Goal: Find specific page/section: Find specific page/section

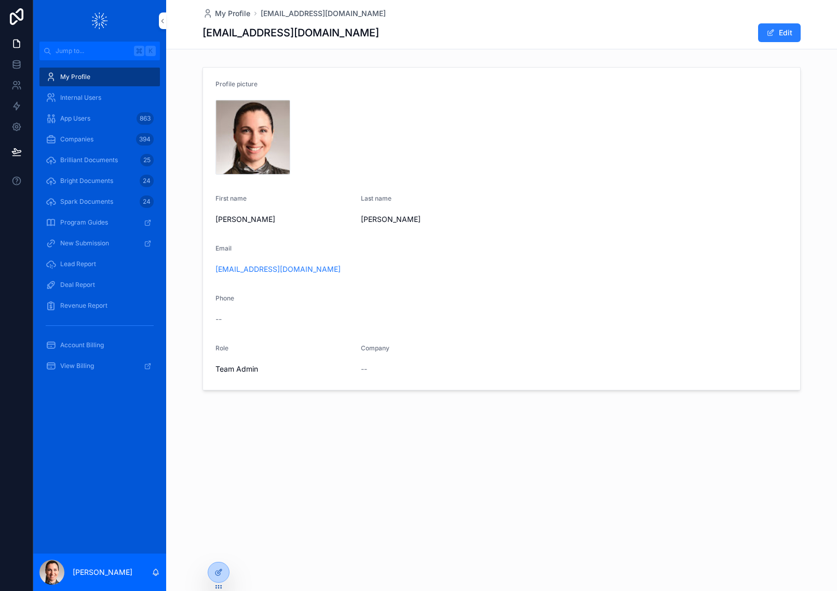
click at [0, 0] on div at bounding box center [0, 0] width 0 height 0
click at [0, 0] on icon at bounding box center [0, 0] width 0 height 0
click at [318, 360] on input "text" at bounding box center [404, 359] width 191 height 17
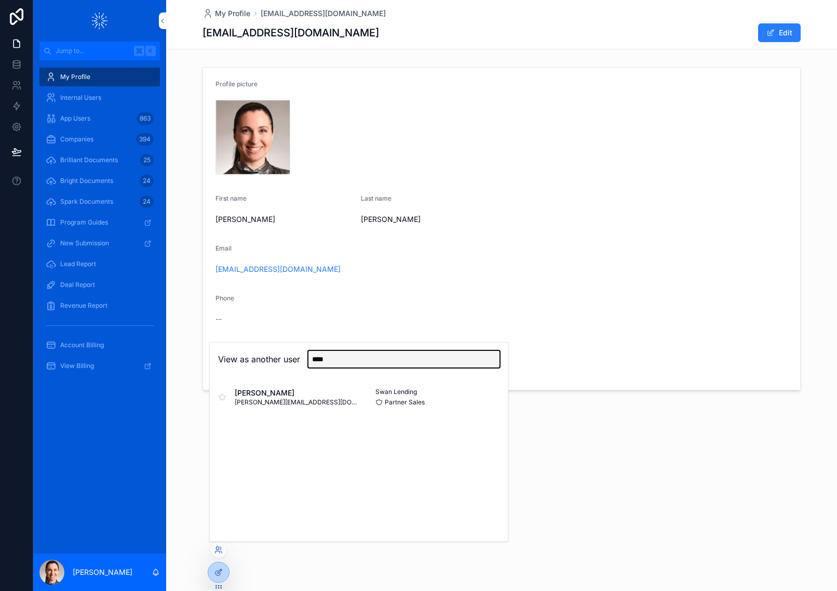
type input "****"
click at [0, 0] on button "Select" at bounding box center [0, 0] width 0 height 0
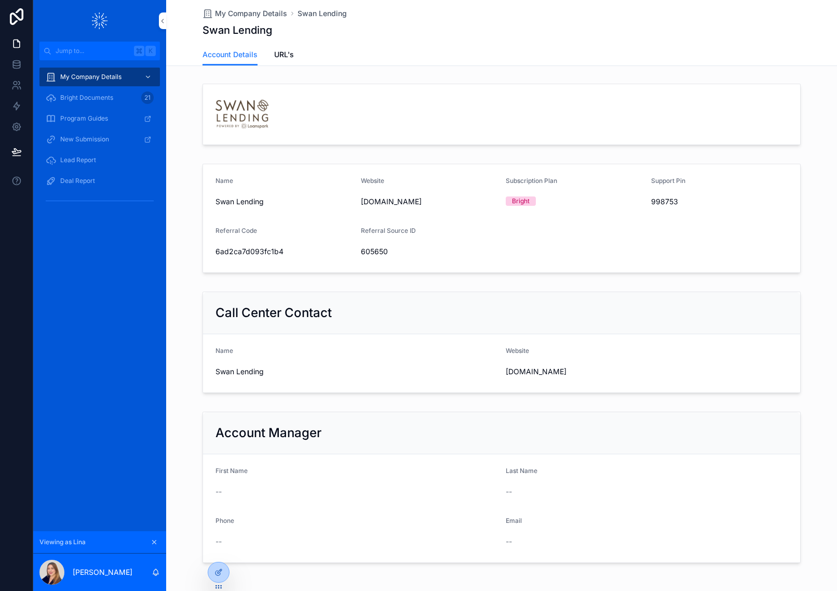
click at [76, 156] on span "Lead Report" at bounding box center [78, 160] width 36 height 8
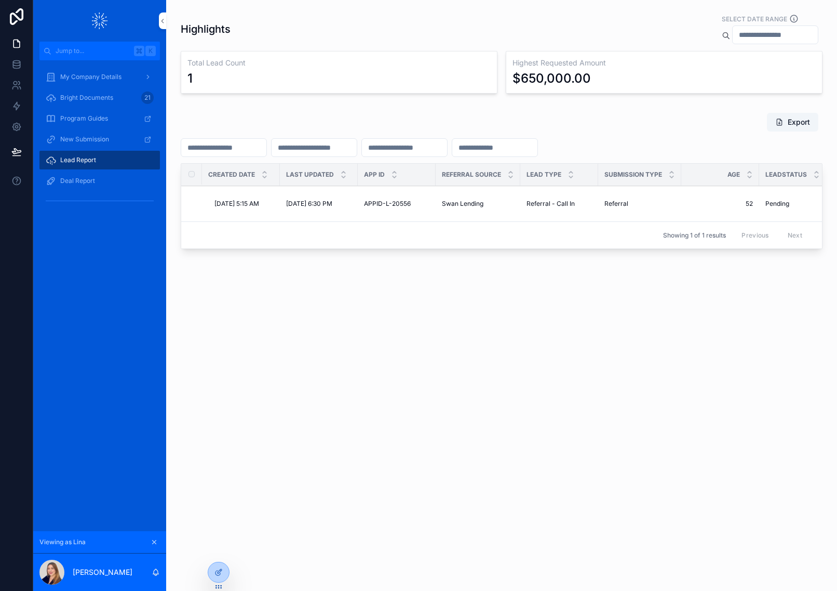
click at [70, 177] on span "Deal Report" at bounding box center [77, 181] width 35 height 8
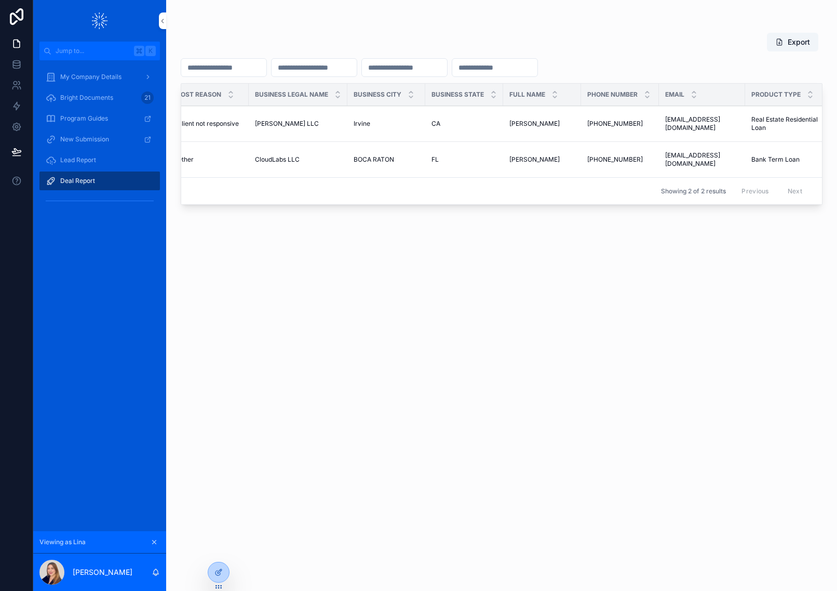
scroll to position [0, 801]
